Goal: Navigation & Orientation: Find specific page/section

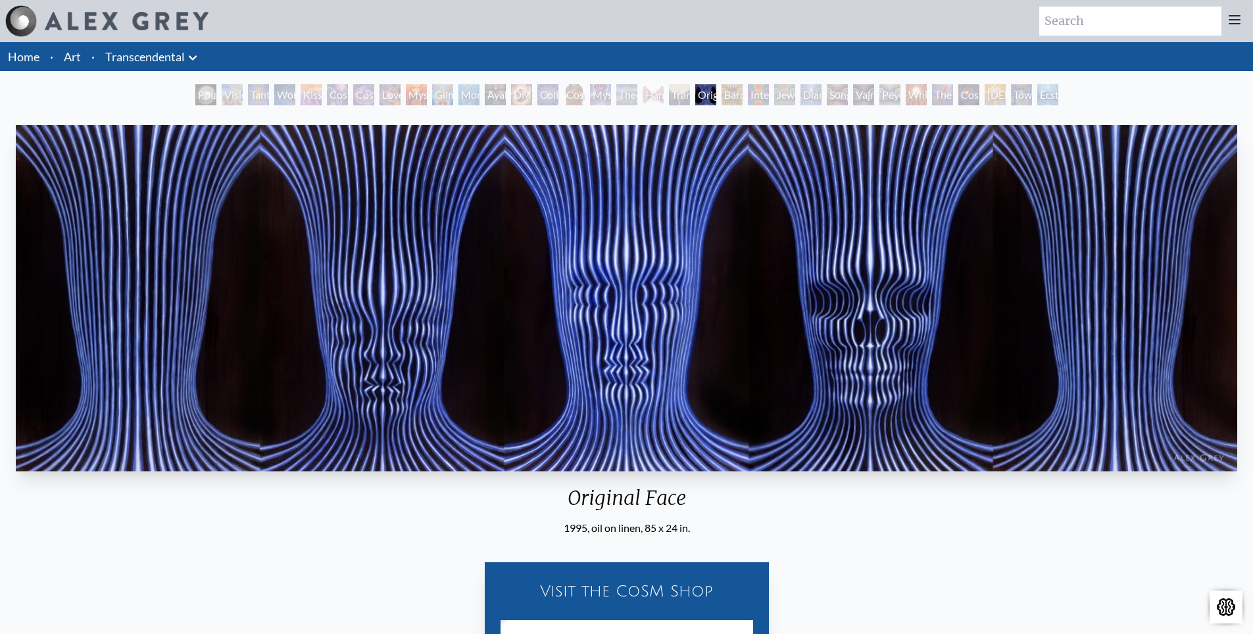
click at [39, 59] on link "Home" at bounding box center [24, 56] width 32 height 14
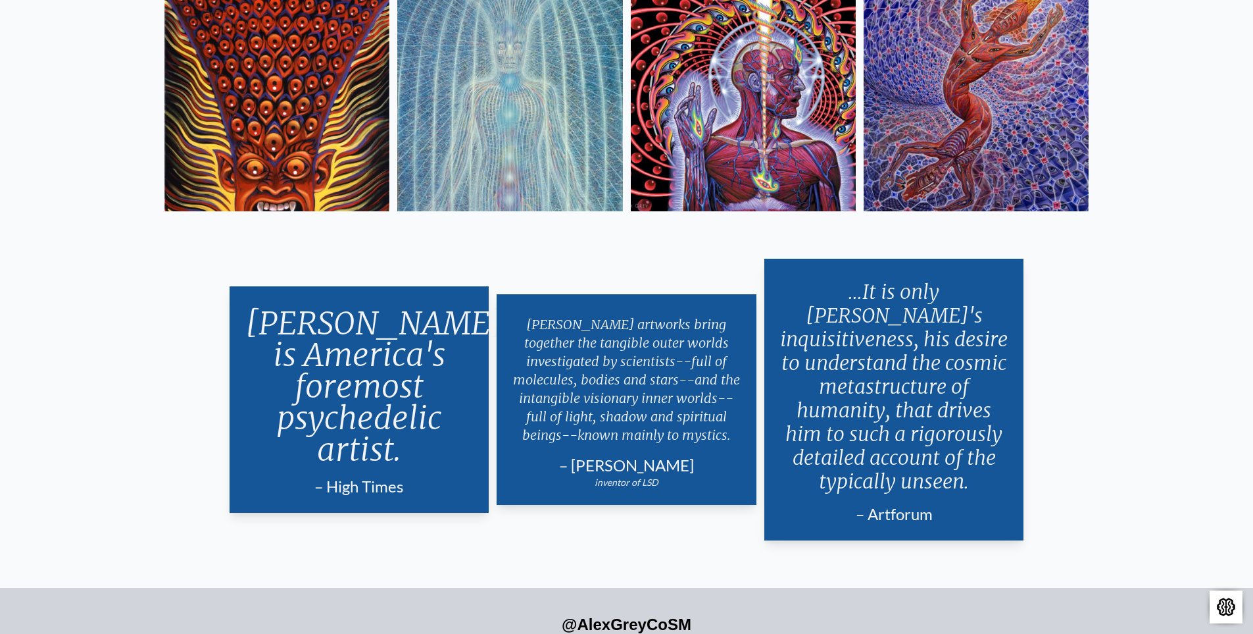
scroll to position [3264, 0]
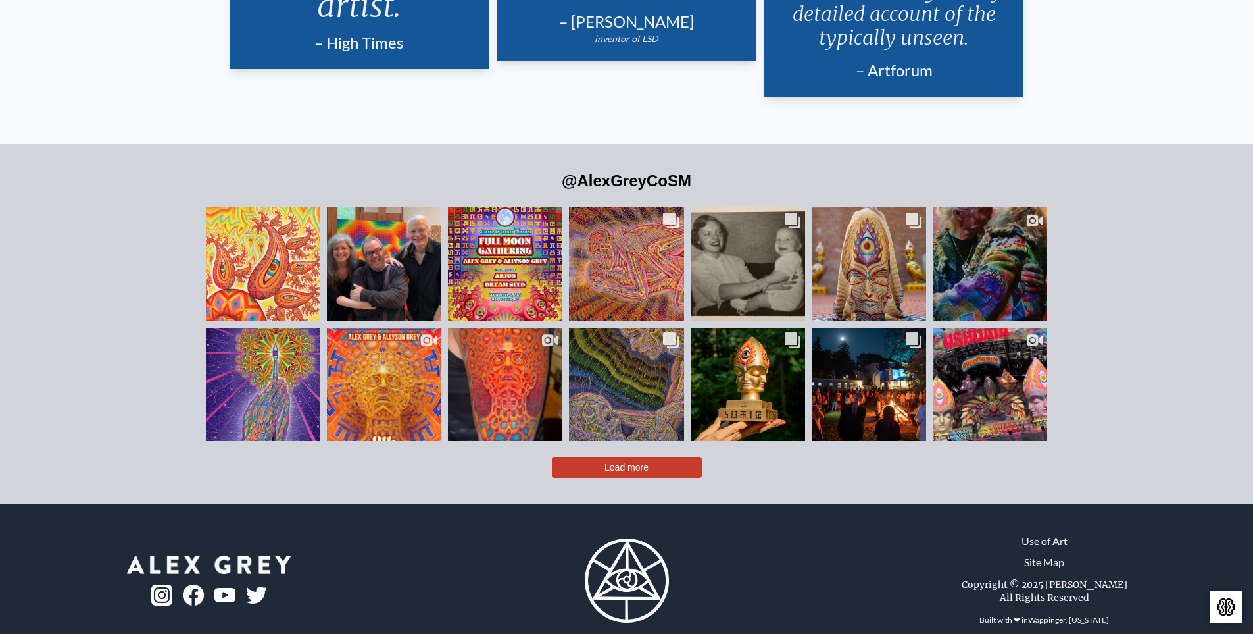
click at [641, 457] on button "Load more" at bounding box center [627, 467] width 150 height 21
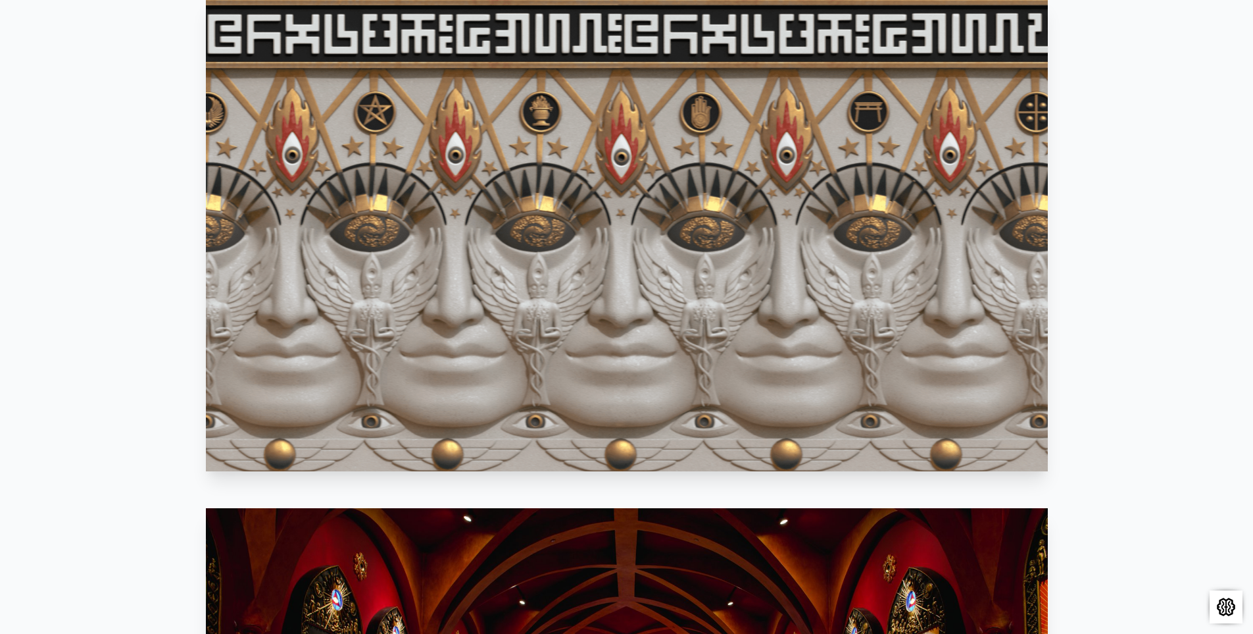
scroll to position [0, 0]
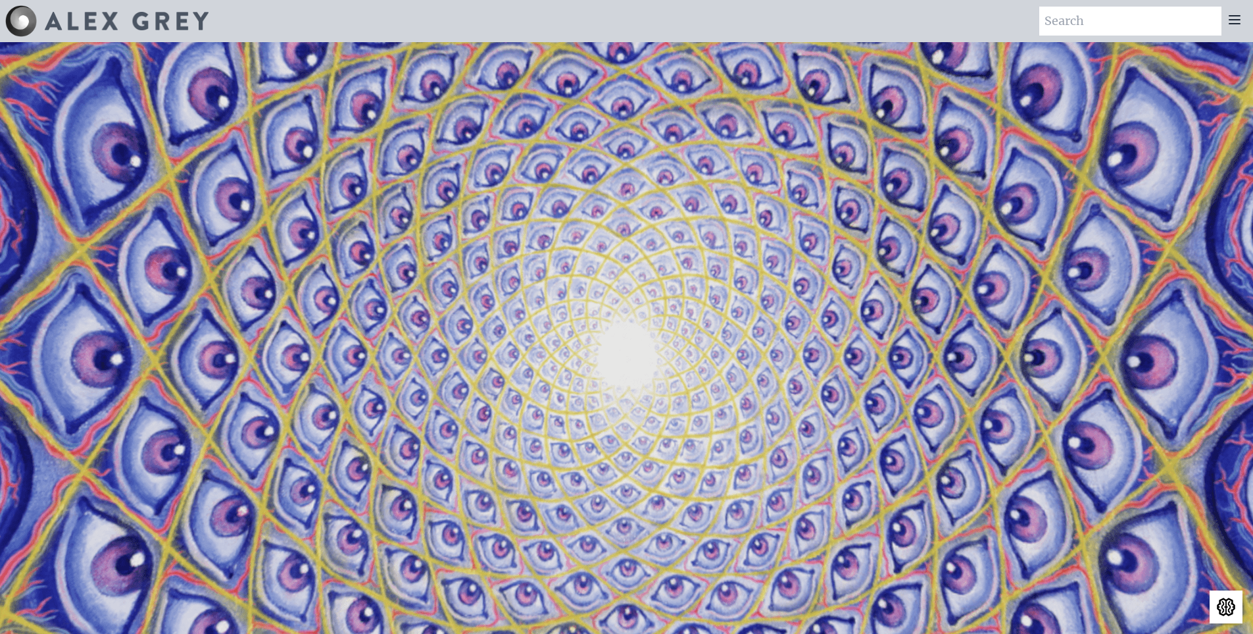
drag, startPoint x: 638, startPoint y: 437, endPoint x: 658, endPoint y: 66, distance: 371.0
click at [1231, 15] on icon at bounding box center [1235, 20] width 16 height 16
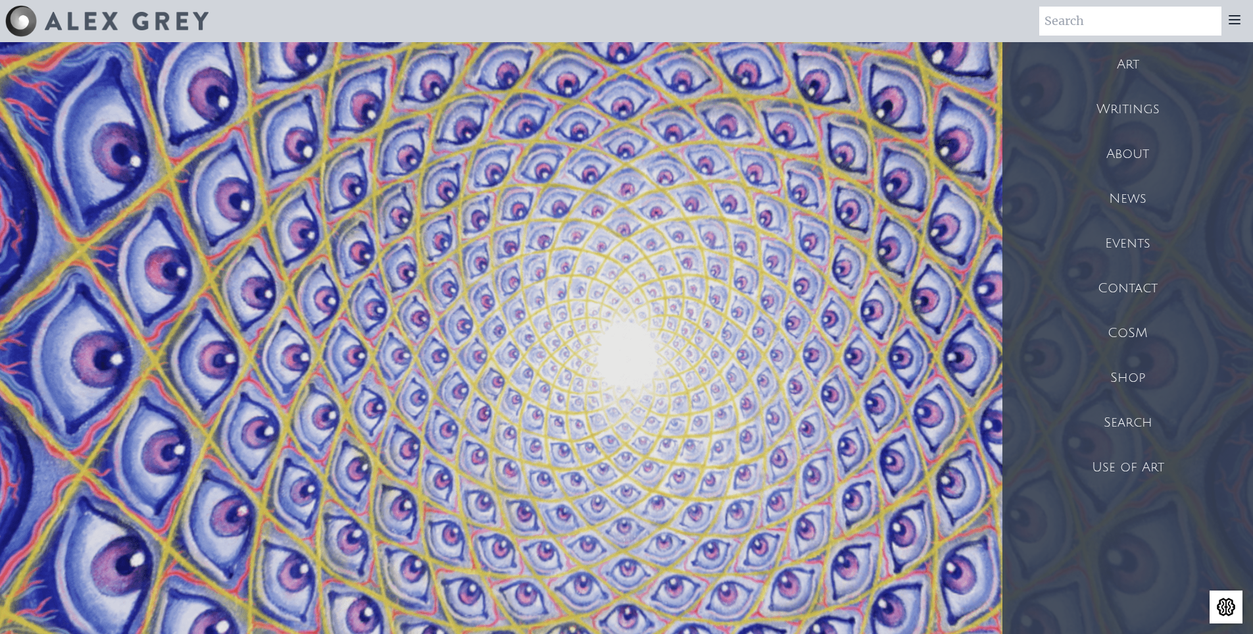
click at [1132, 78] on div "Art" at bounding box center [1128, 64] width 251 height 45
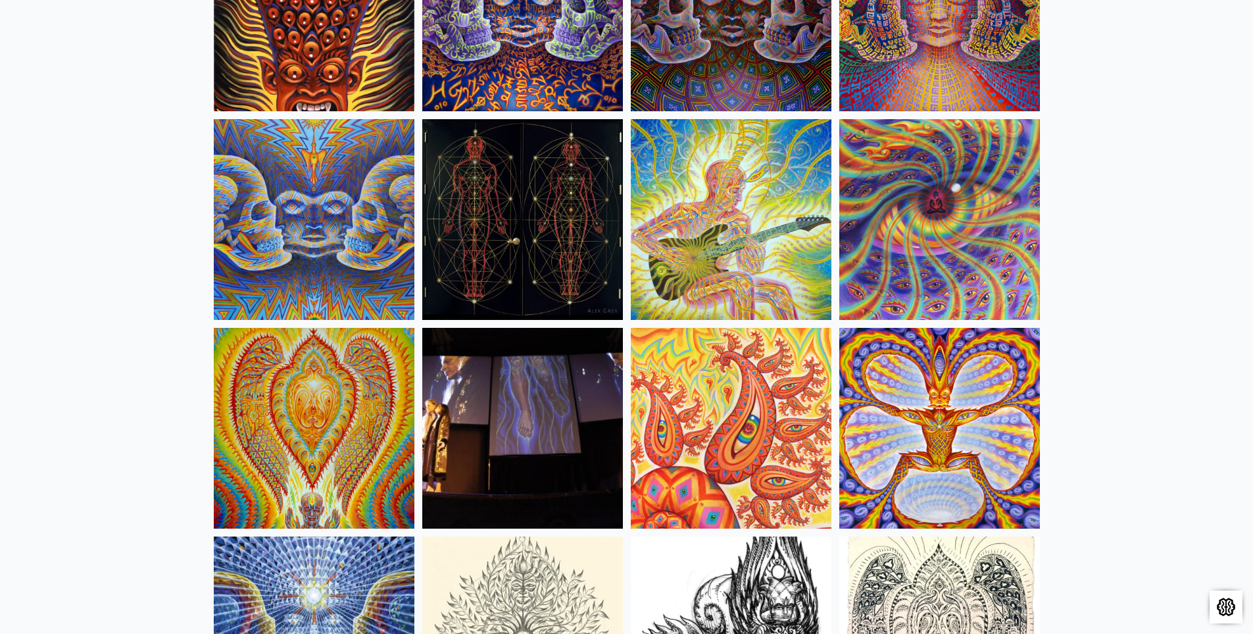
scroll to position [6909, 0]
